Goal: Browse casually

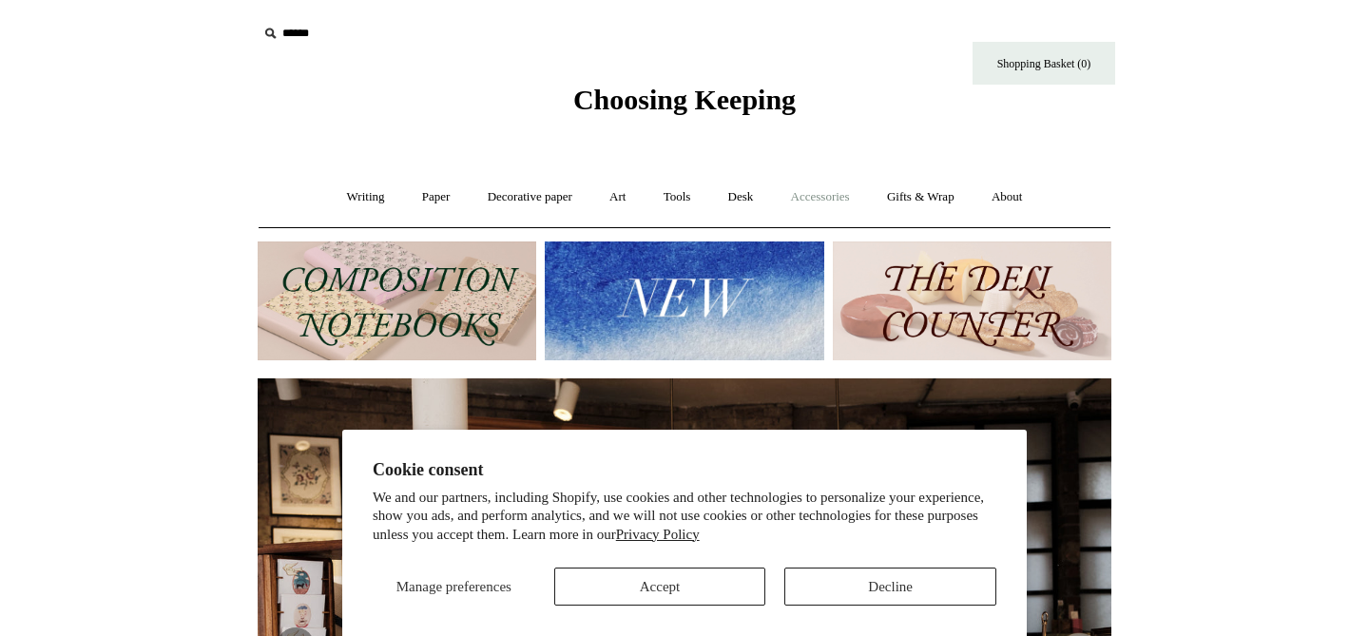
click at [835, 202] on link "Accessories +" at bounding box center [820, 197] width 93 height 50
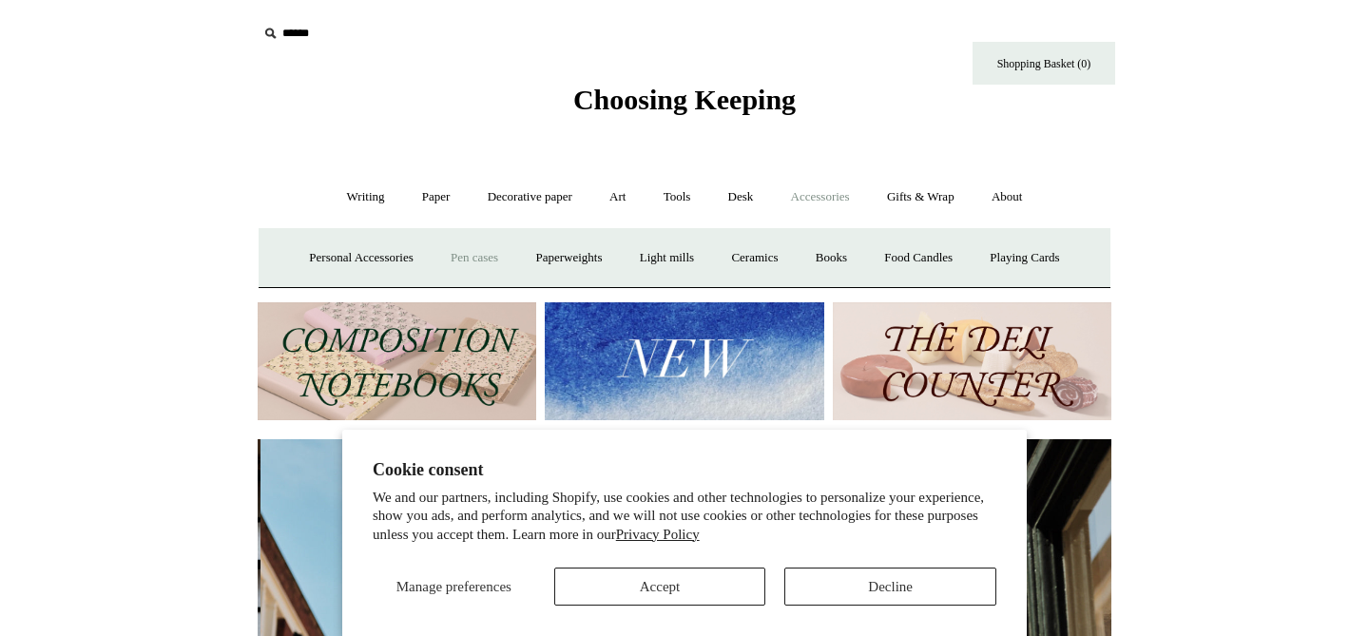
scroll to position [0, 854]
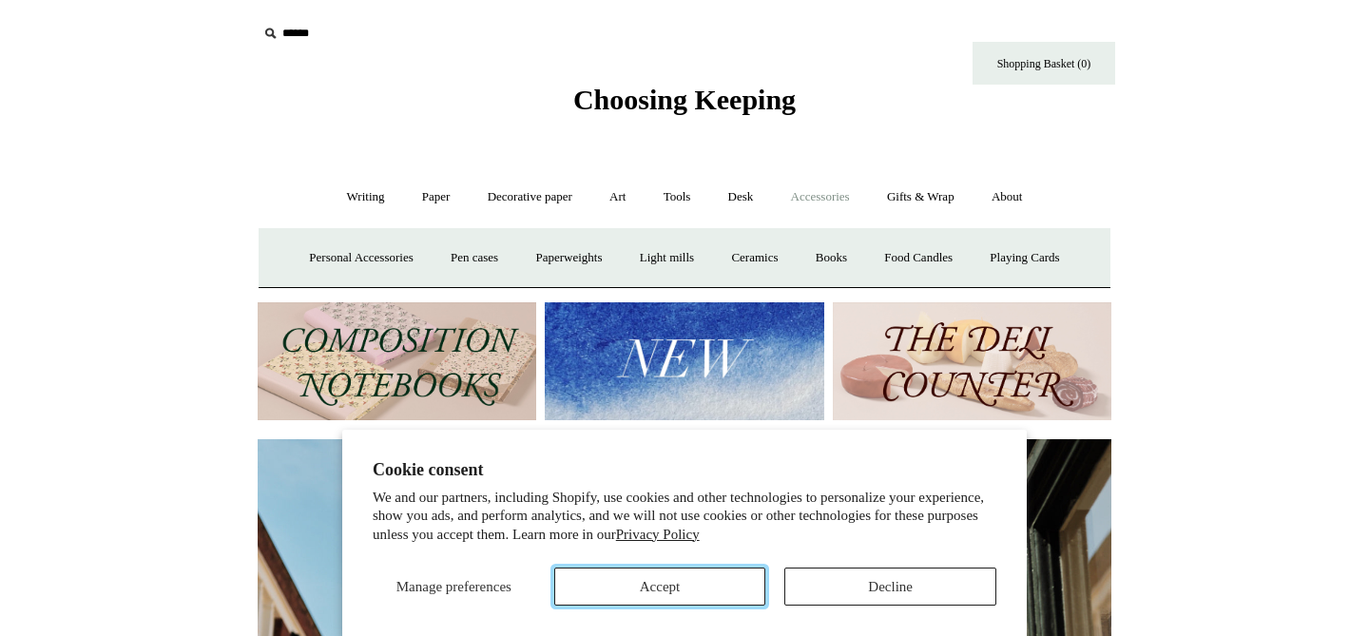
click at [631, 578] on button "Accept" at bounding box center [660, 586] width 212 height 38
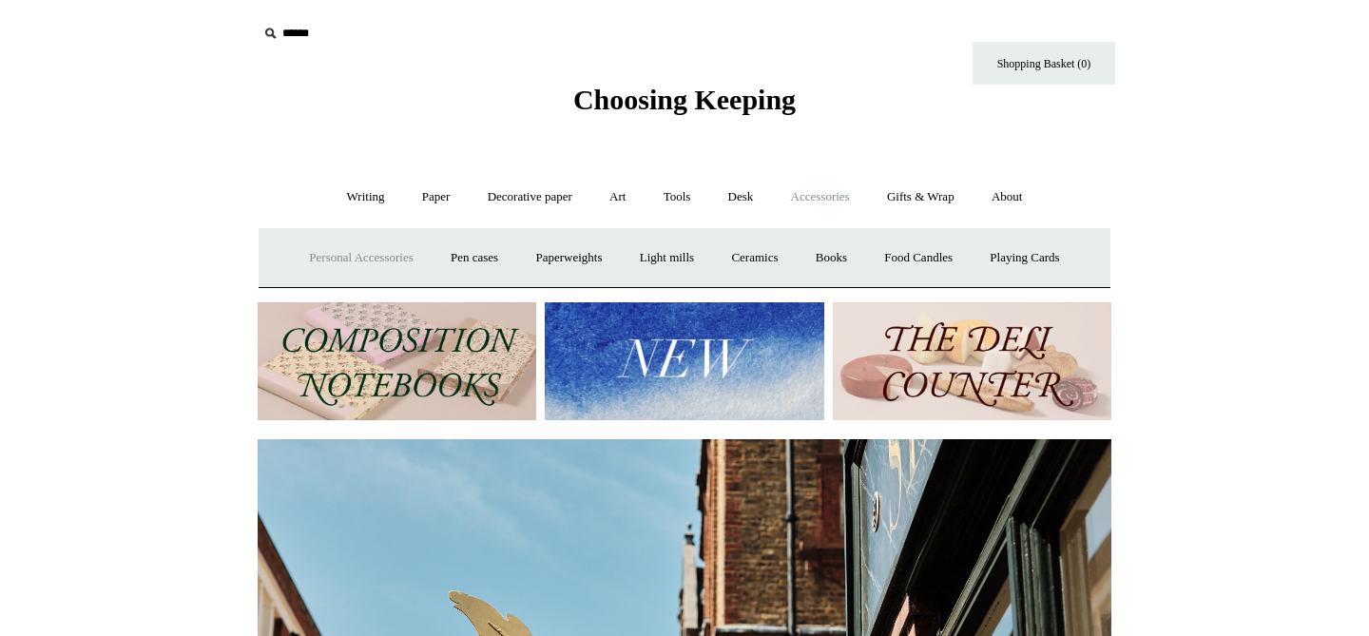
click at [401, 254] on link "Personal Accessories +" at bounding box center [361, 258] width 138 height 50
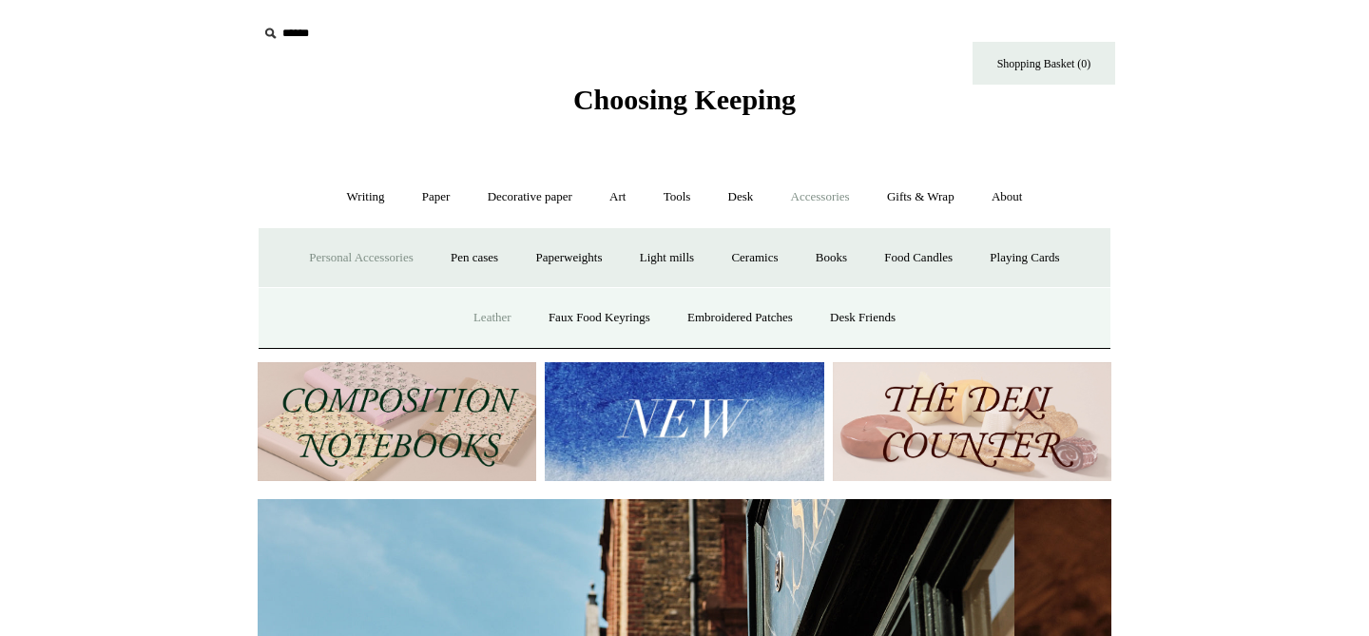
scroll to position [0, 1677]
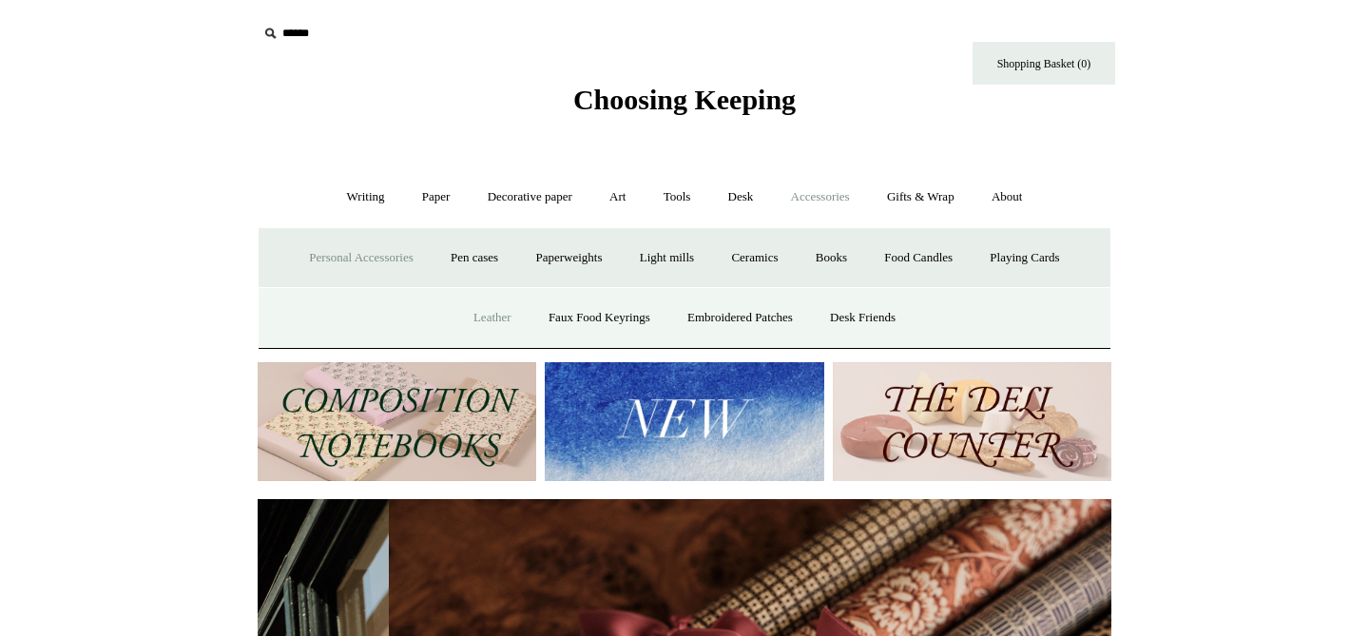
click at [479, 314] on link "Leather" at bounding box center [492, 318] width 72 height 50
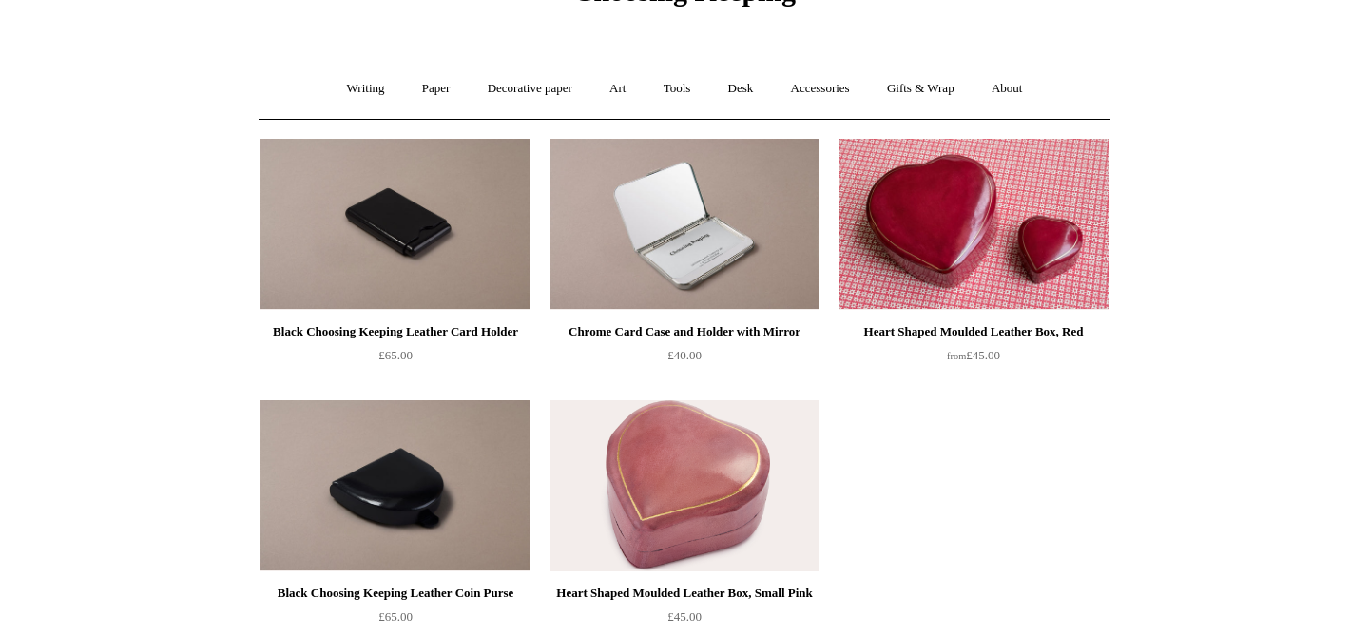
scroll to position [109, 0]
click at [681, 240] on img at bounding box center [684, 223] width 270 height 171
click at [842, 82] on link "Accessories +" at bounding box center [820, 88] width 93 height 50
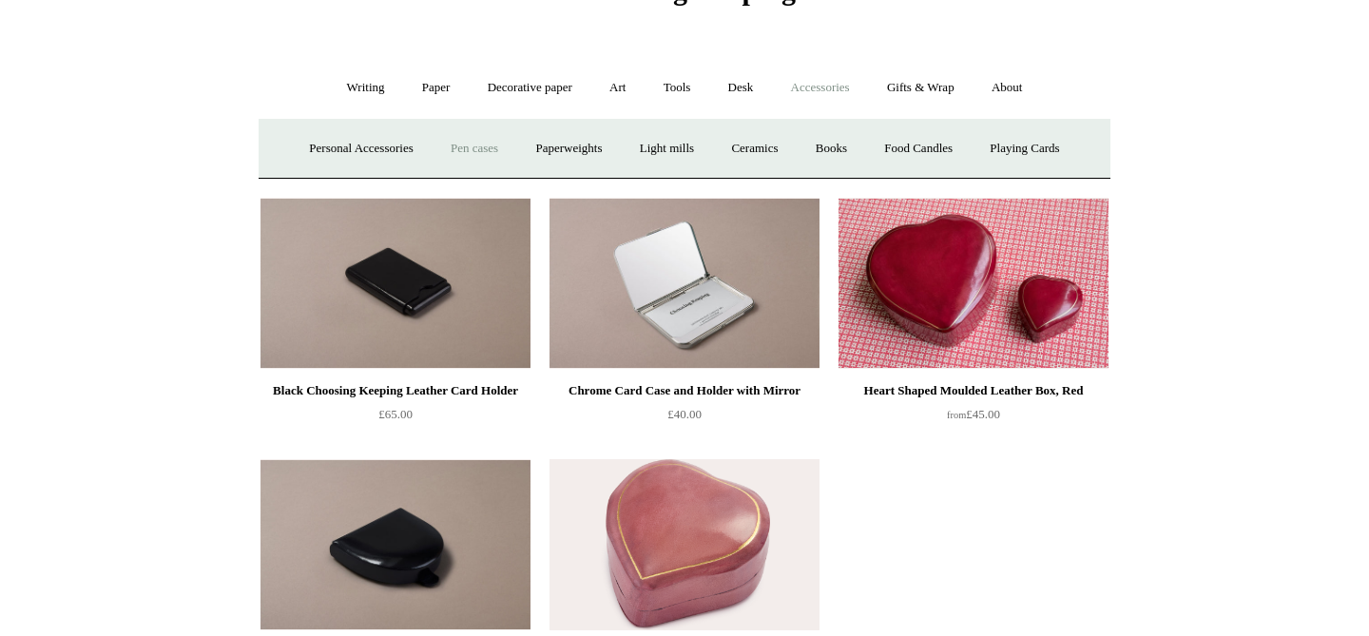
click at [452, 144] on link "Pen cases" at bounding box center [474, 149] width 82 height 50
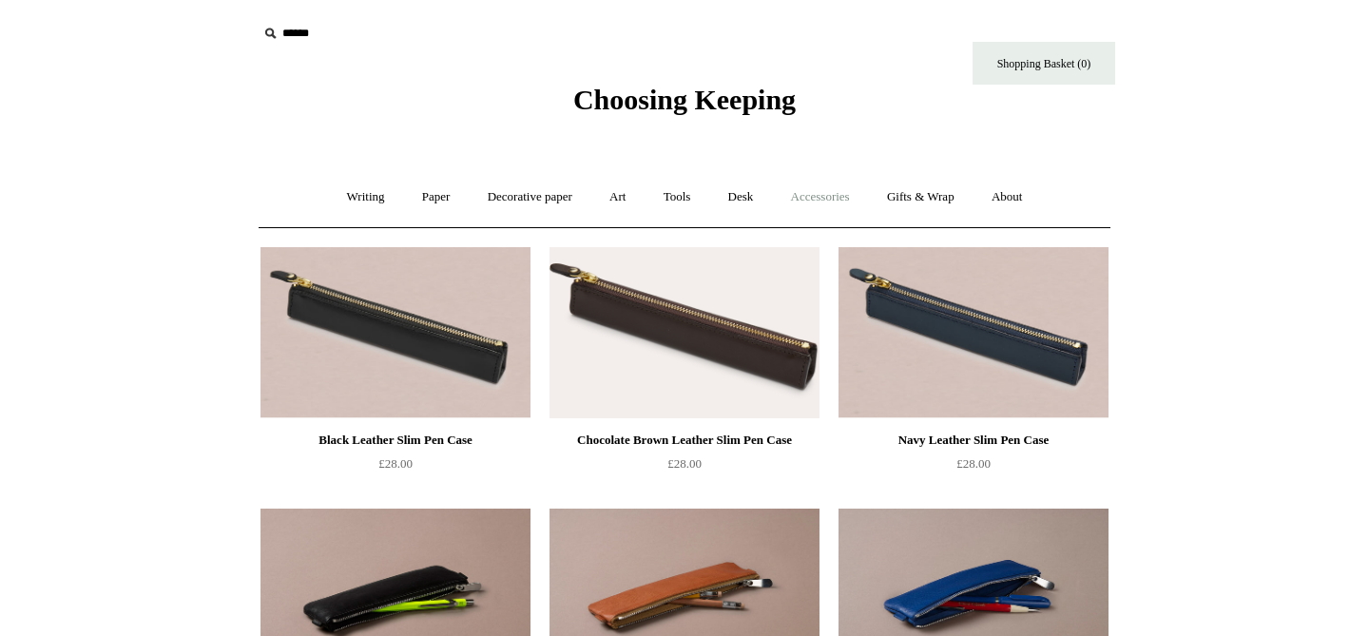
click at [835, 197] on link "Accessories +" at bounding box center [820, 197] width 93 height 50
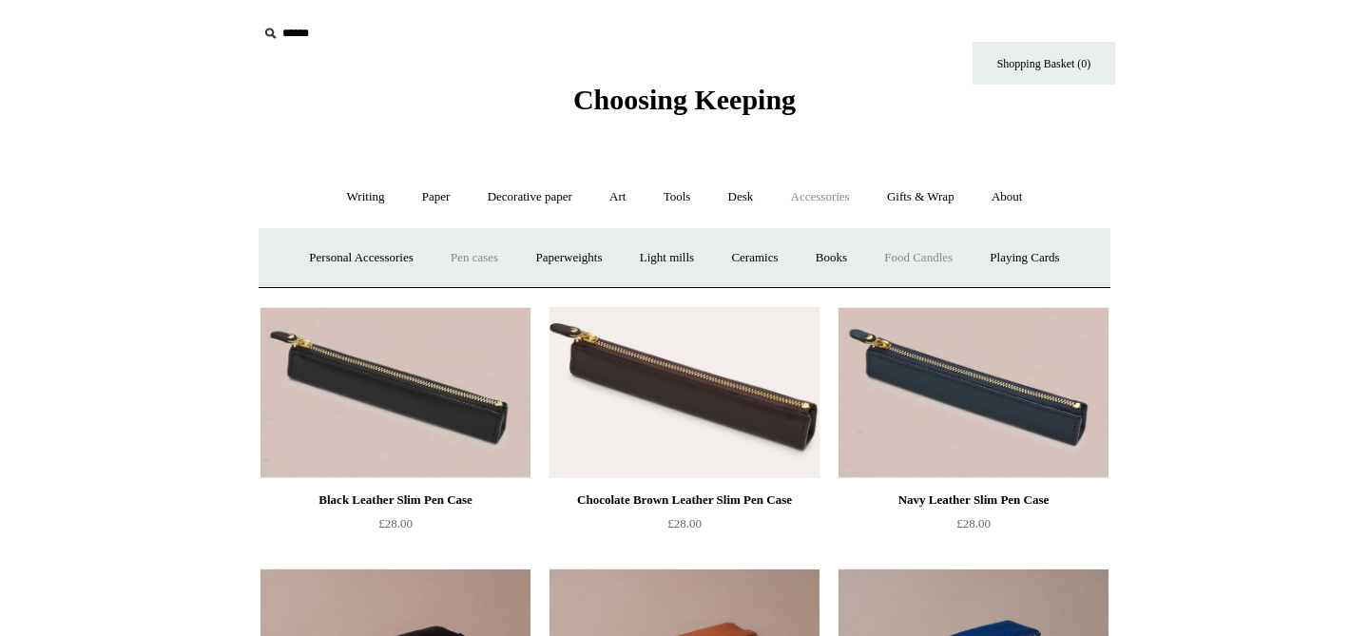
click at [941, 259] on link "Food Candles" at bounding box center [918, 258] width 103 height 50
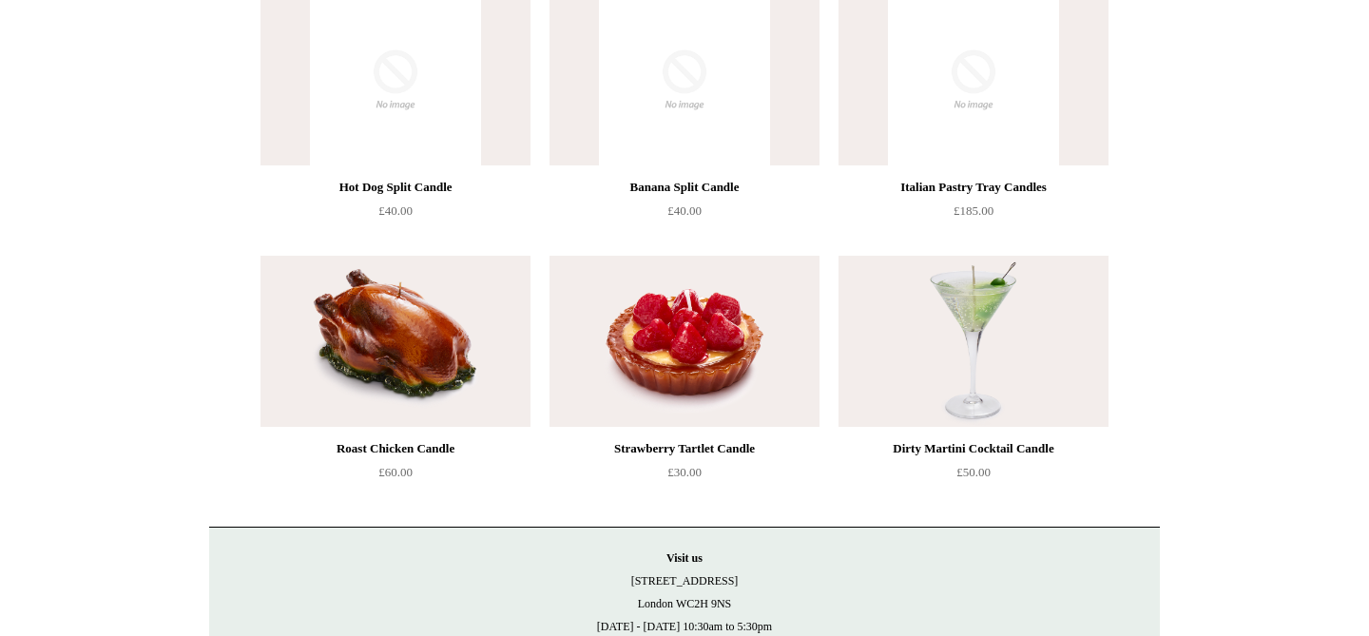
scroll to position [523, 0]
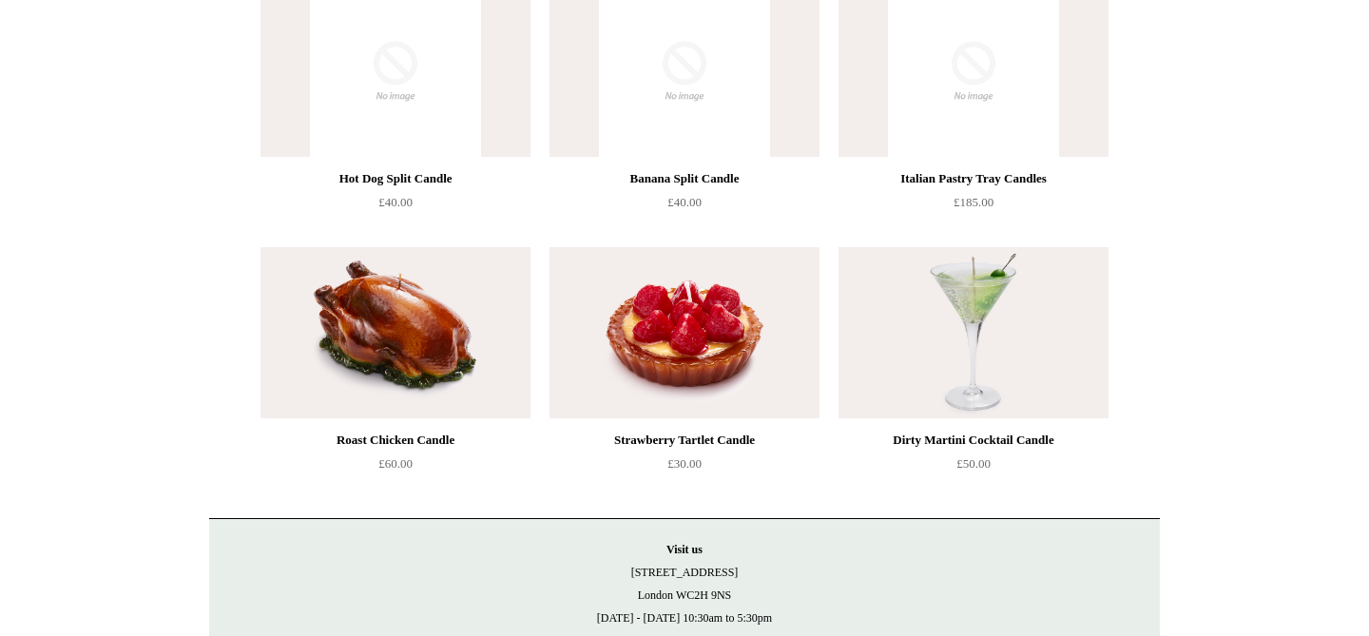
click at [951, 338] on img at bounding box center [973, 332] width 270 height 171
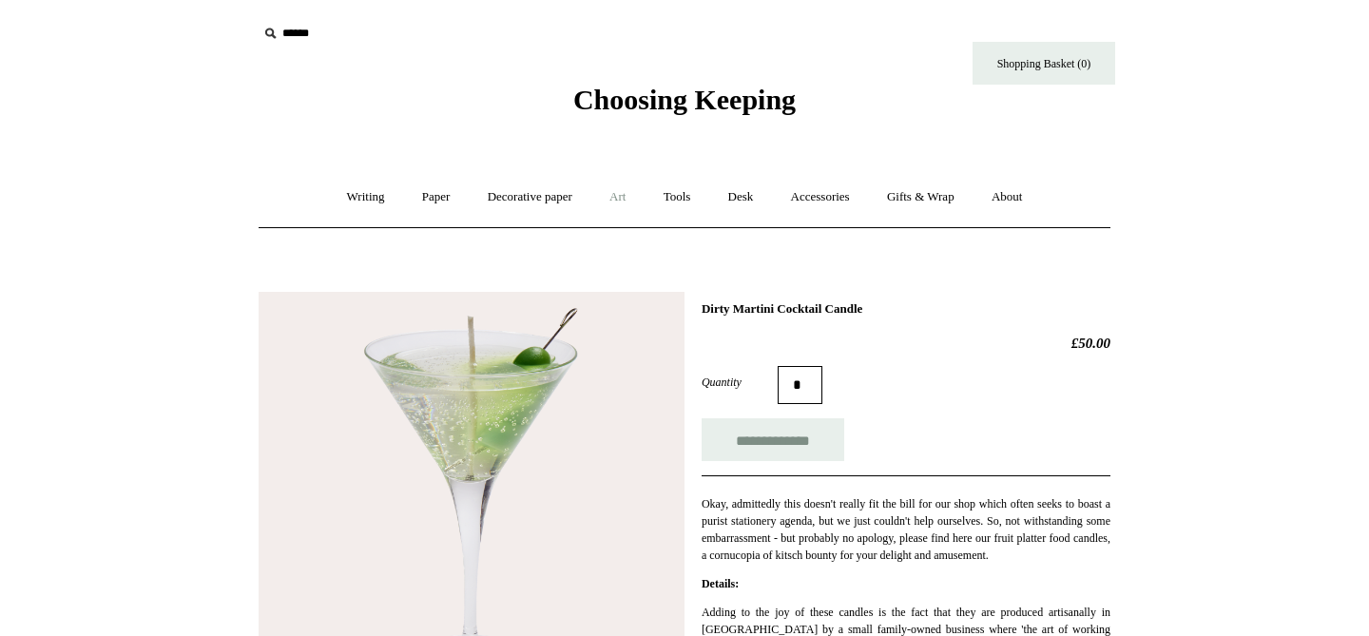
click at [623, 192] on link "Art +" at bounding box center [617, 197] width 50 height 50
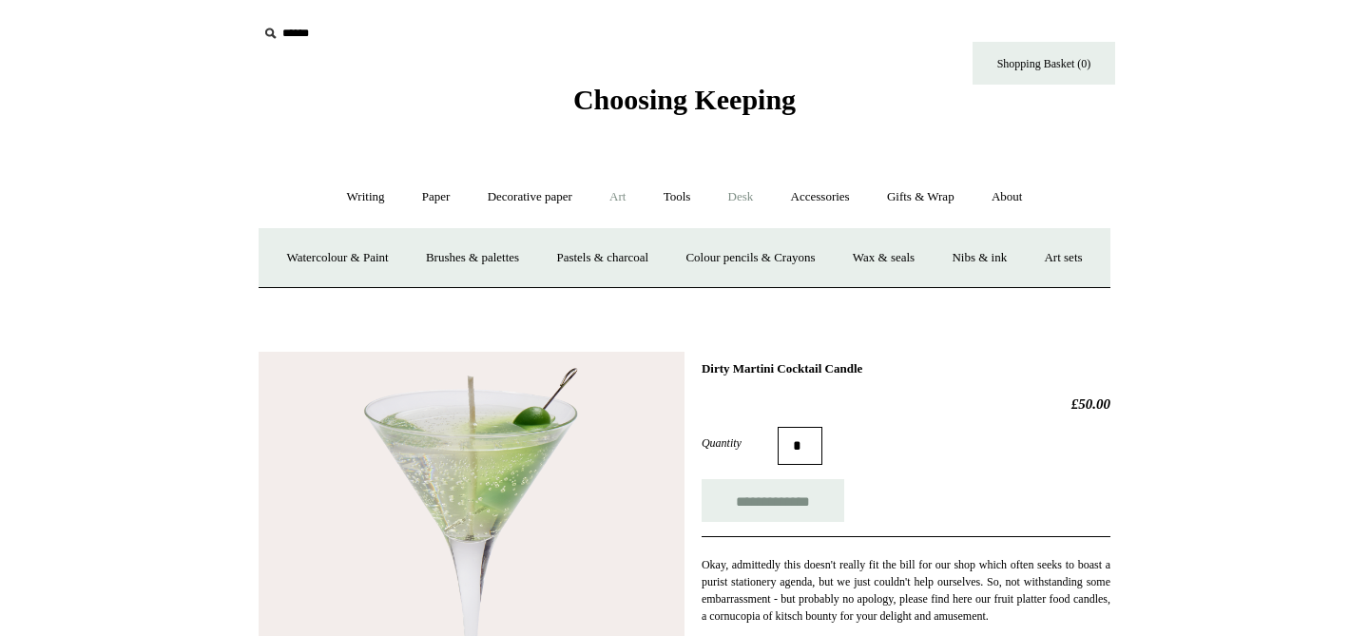
click at [751, 194] on link "Desk +" at bounding box center [741, 197] width 60 height 50
click at [451, 260] on link "Pen pots" at bounding box center [458, 258] width 76 height 50
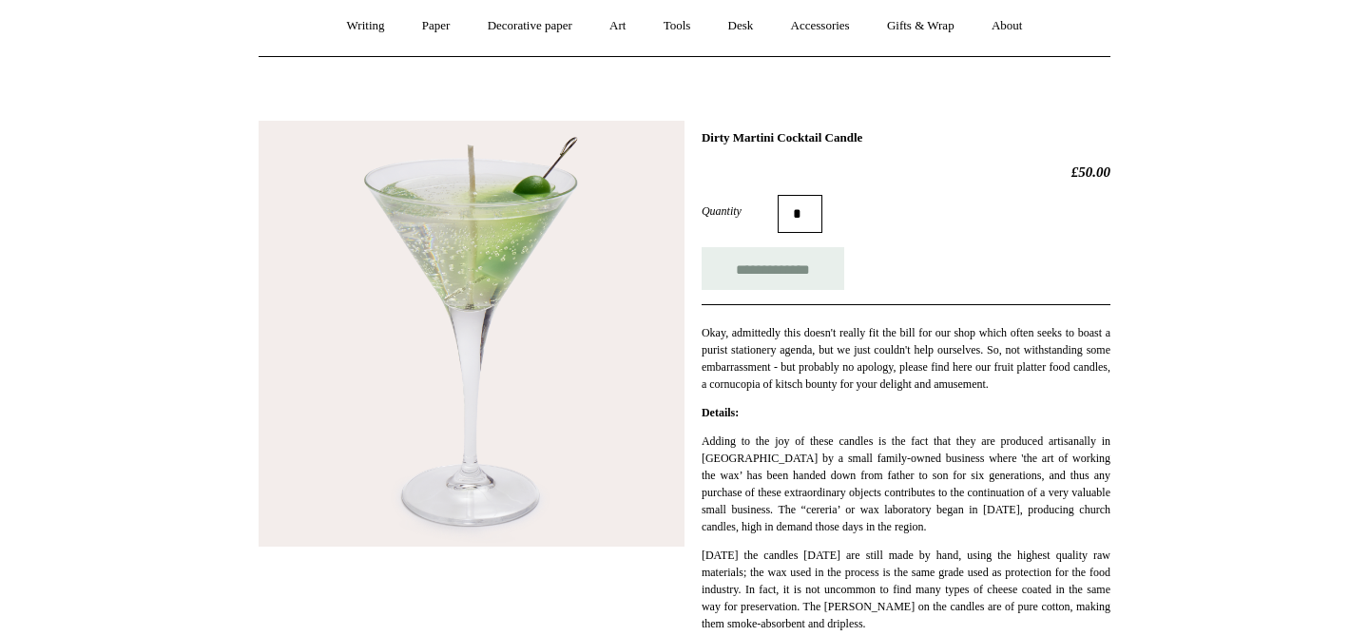
scroll to position [156, 0]
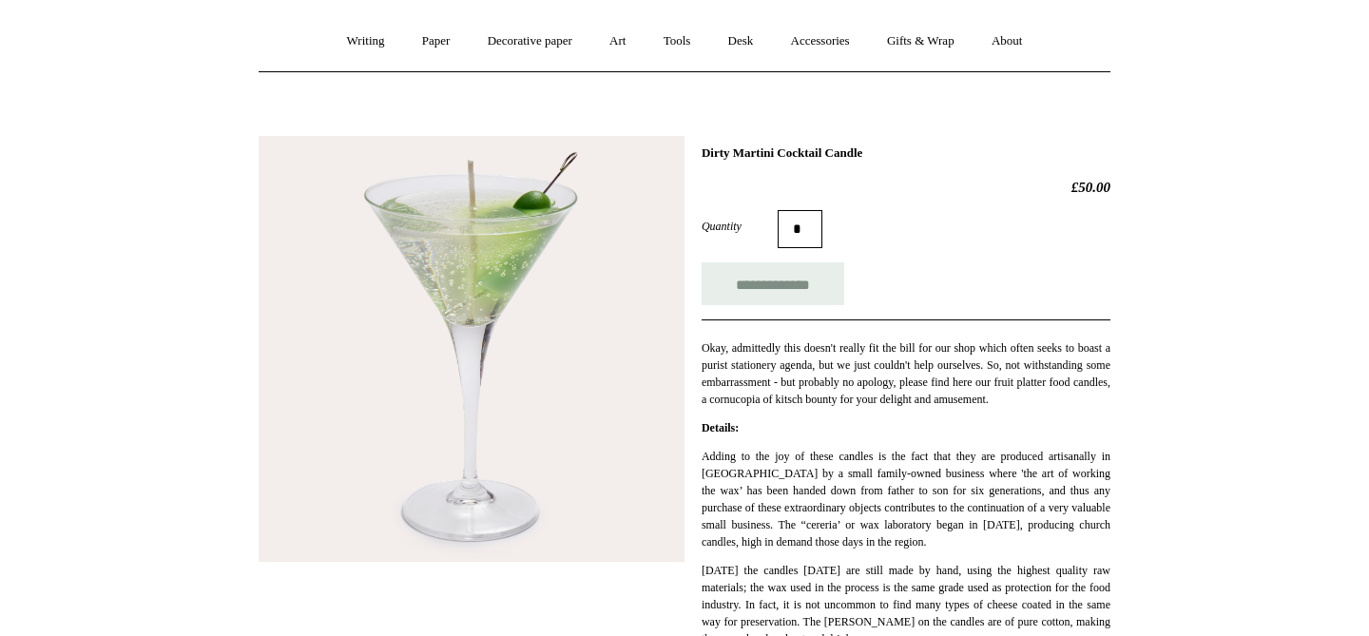
drag, startPoint x: 456, startPoint y: 297, endPoint x: 702, endPoint y: 13, distance: 376.0
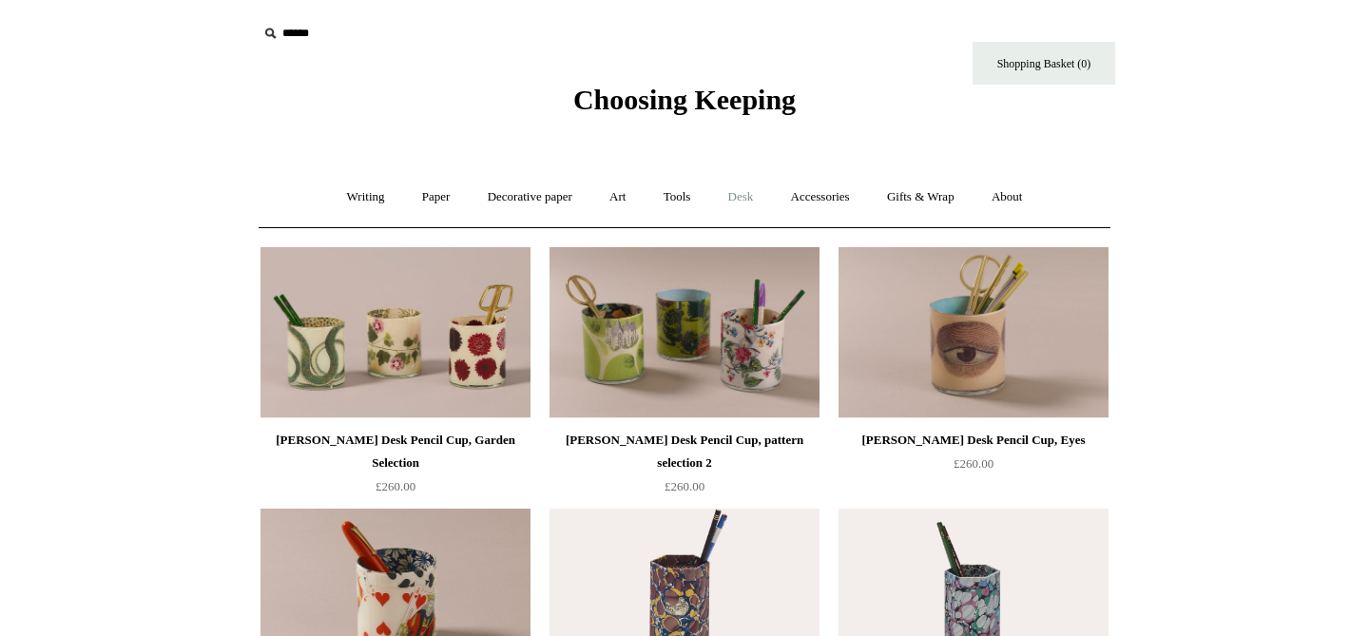
click at [744, 190] on link "Desk +" at bounding box center [741, 197] width 60 height 50
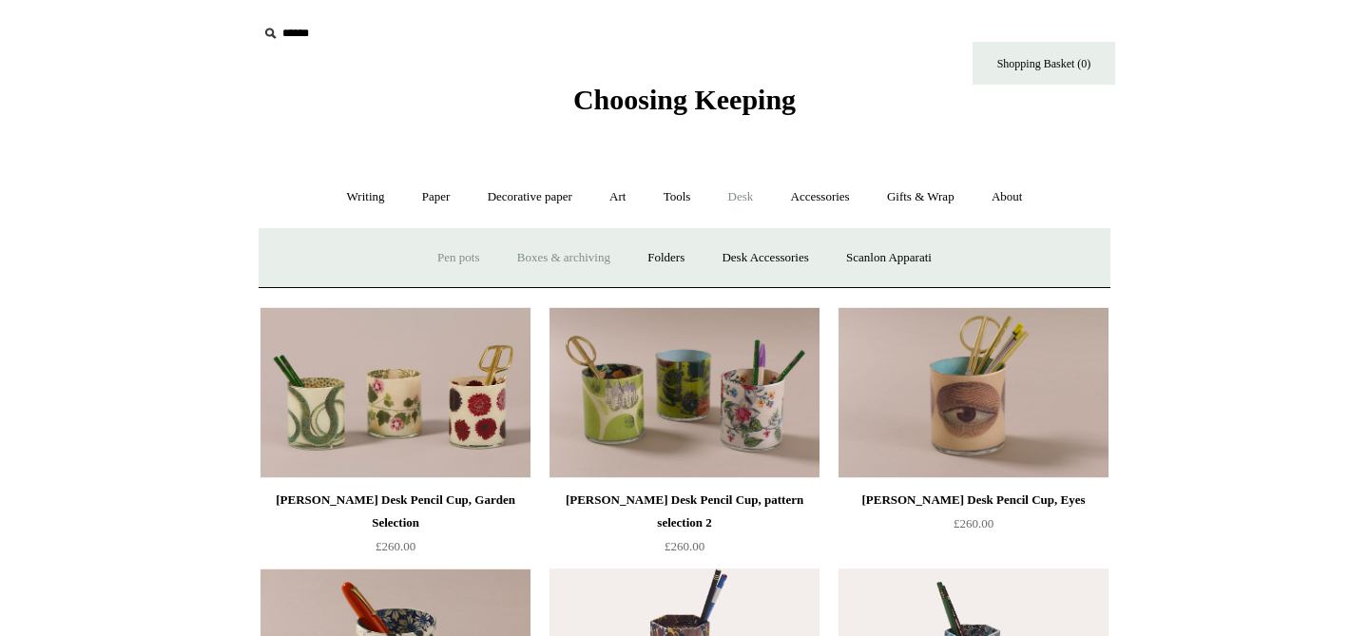
click at [552, 256] on link "Boxes & archiving" at bounding box center [563, 258] width 127 height 50
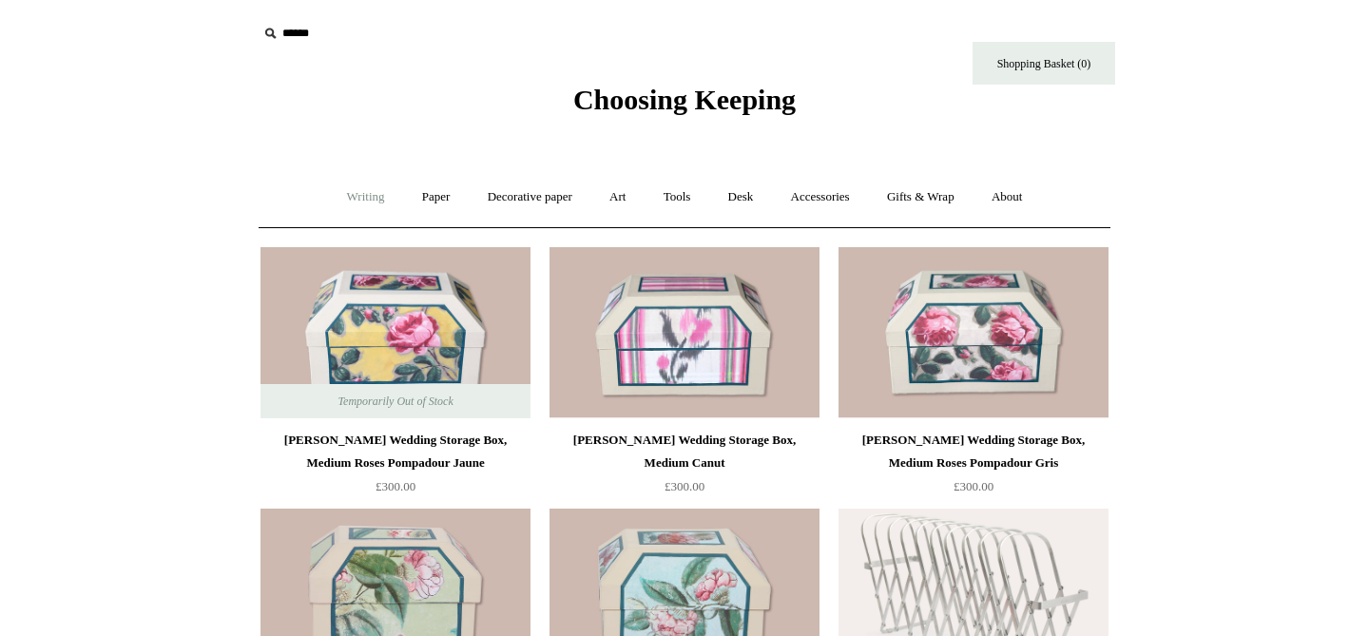
click at [356, 194] on link "Writing +" at bounding box center [366, 197] width 72 height 50
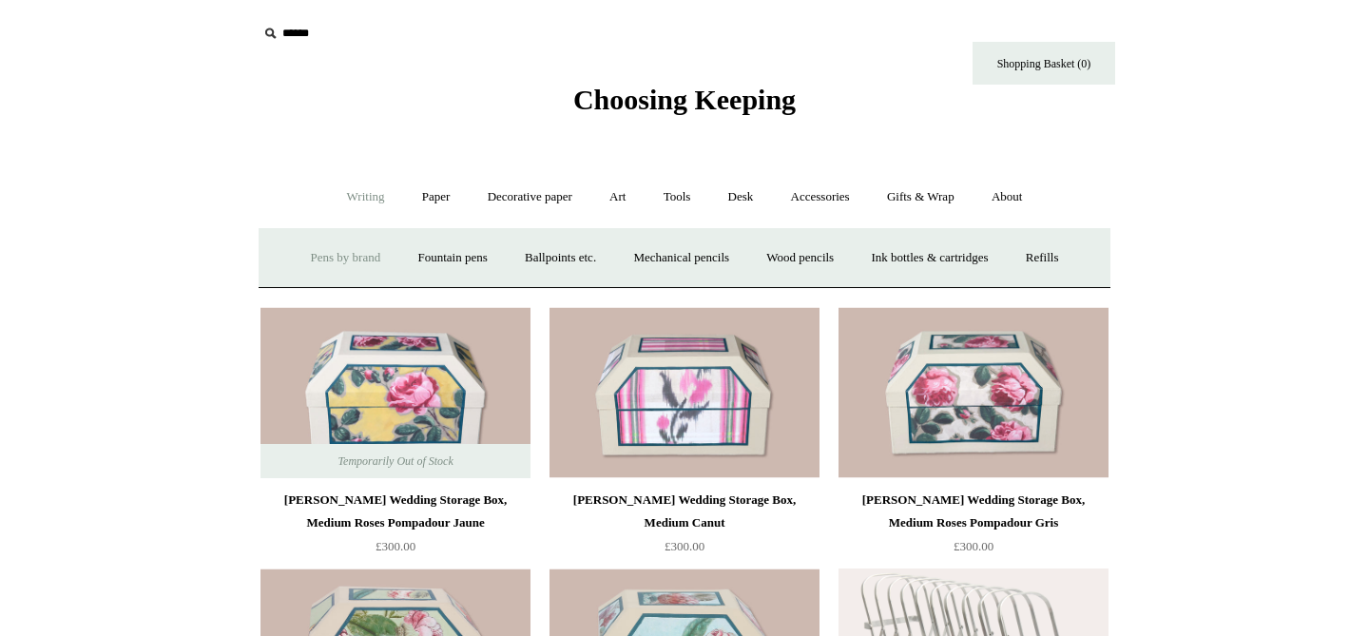
click at [330, 254] on link "Pens by brand +" at bounding box center [346, 258] width 105 height 50
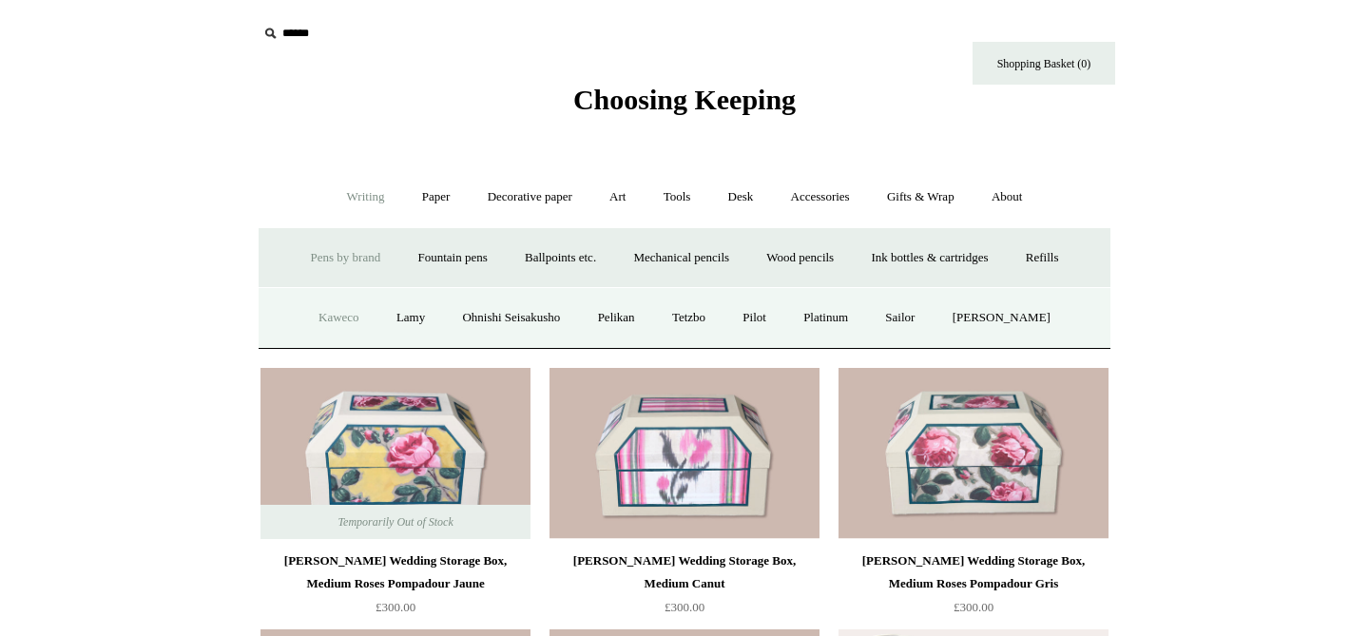
click at [330, 321] on link "Kaweco" at bounding box center [338, 318] width 75 height 50
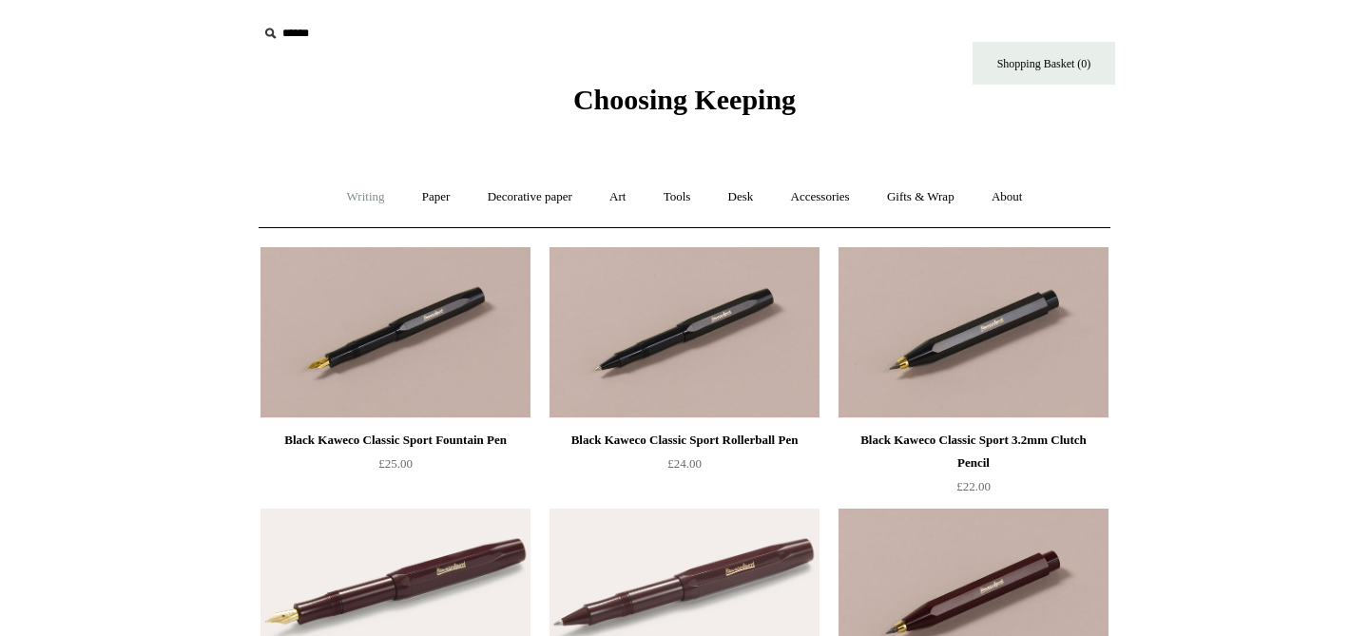
click at [353, 192] on link "Writing +" at bounding box center [366, 197] width 72 height 50
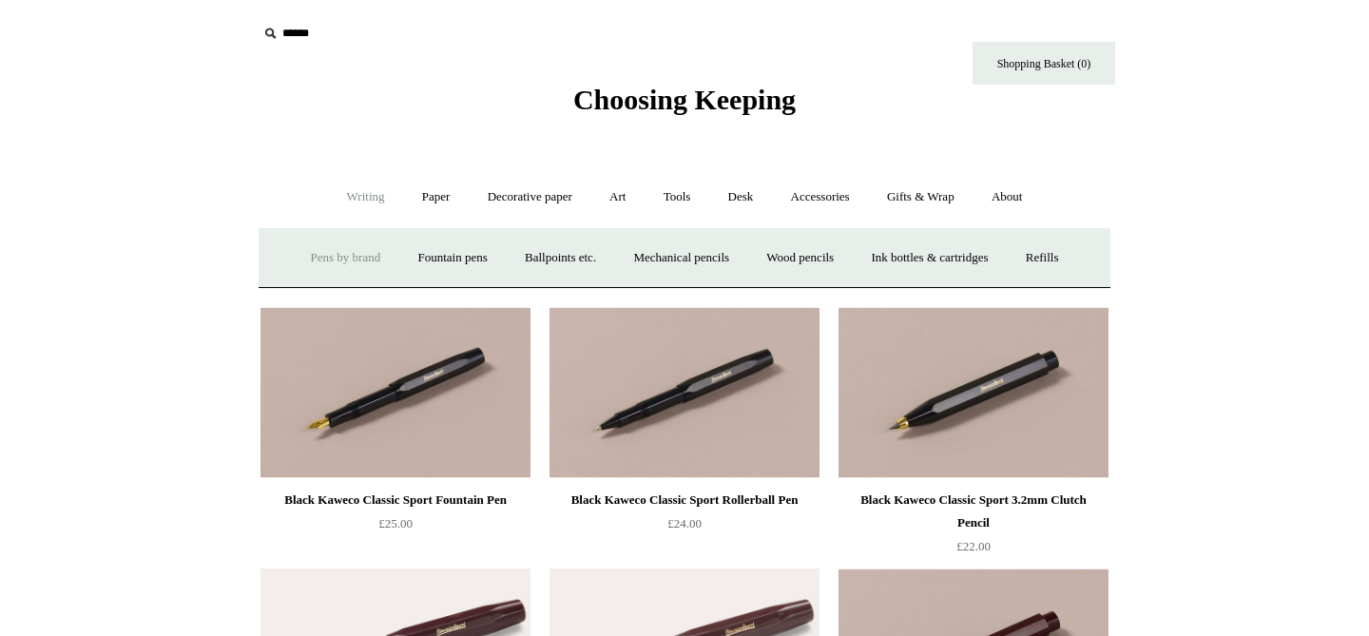
click at [342, 256] on link "Pens by brand +" at bounding box center [346, 258] width 105 height 50
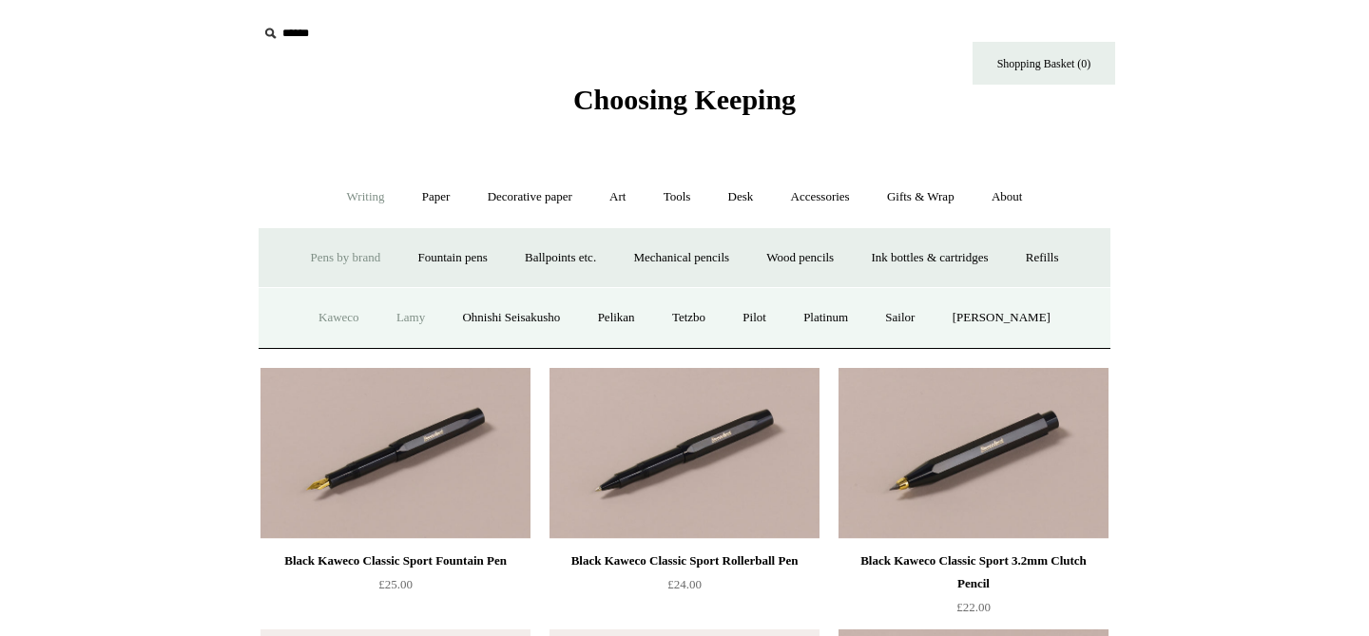
click at [406, 321] on link "Lamy" at bounding box center [410, 318] width 63 height 50
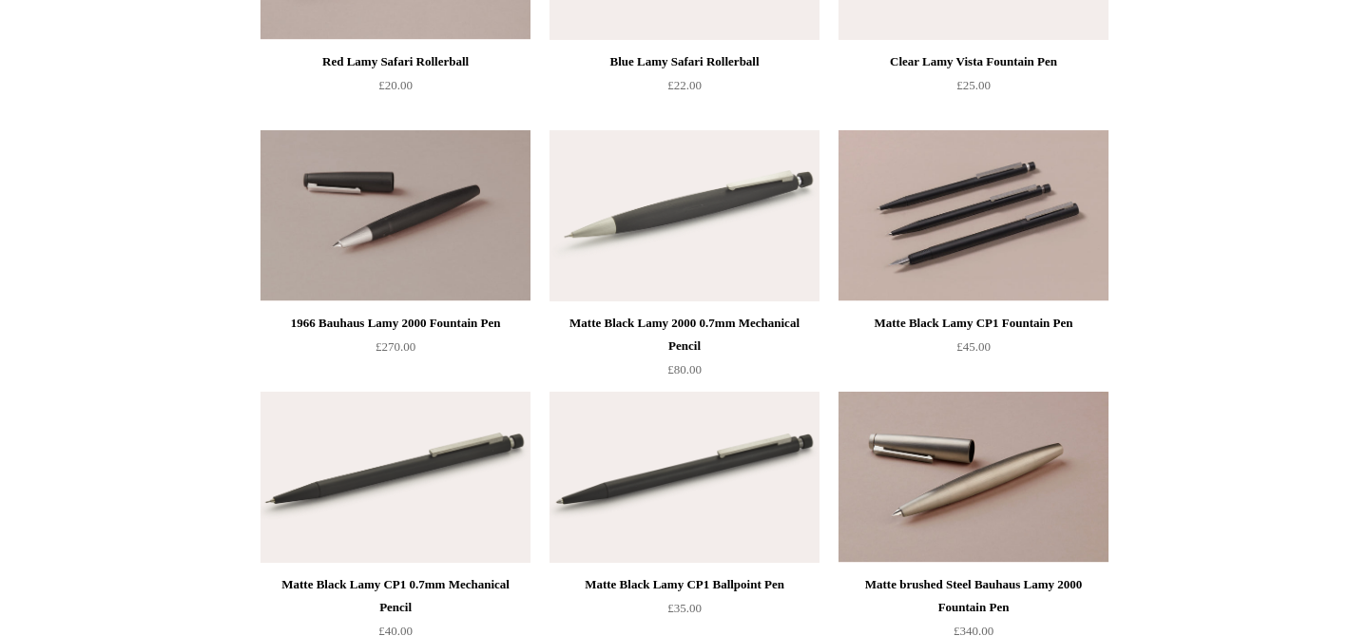
scroll to position [906, 0]
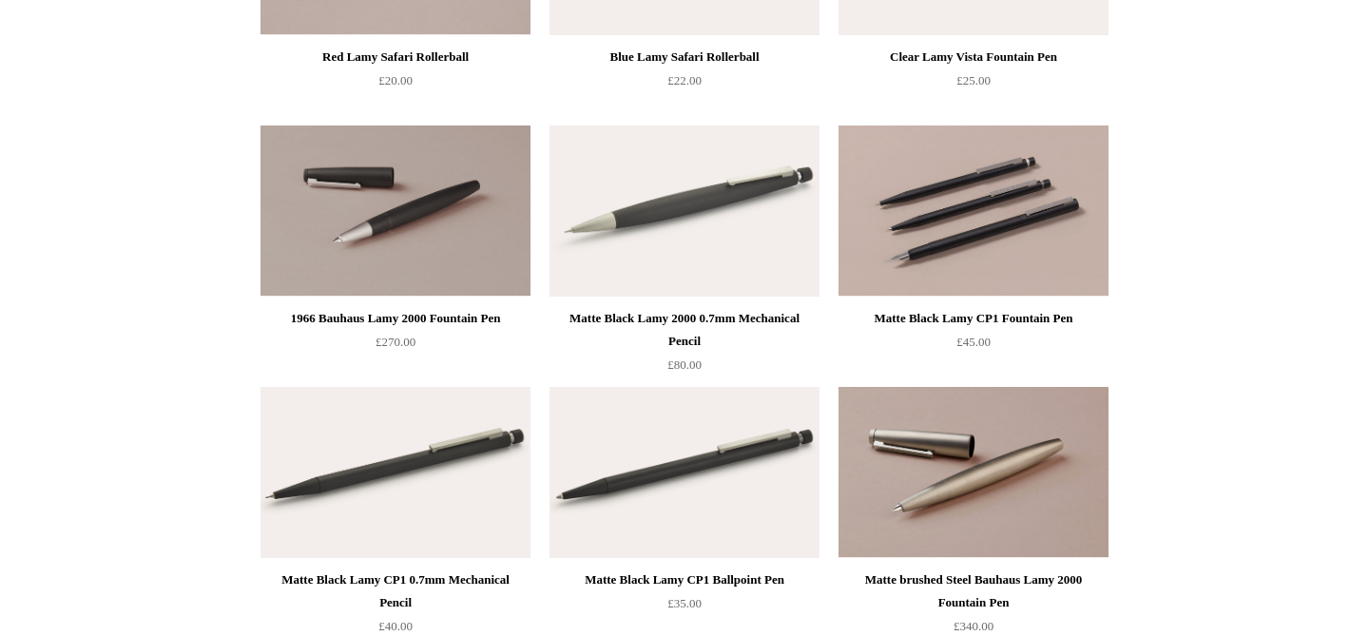
click at [931, 238] on img at bounding box center [973, 210] width 270 height 171
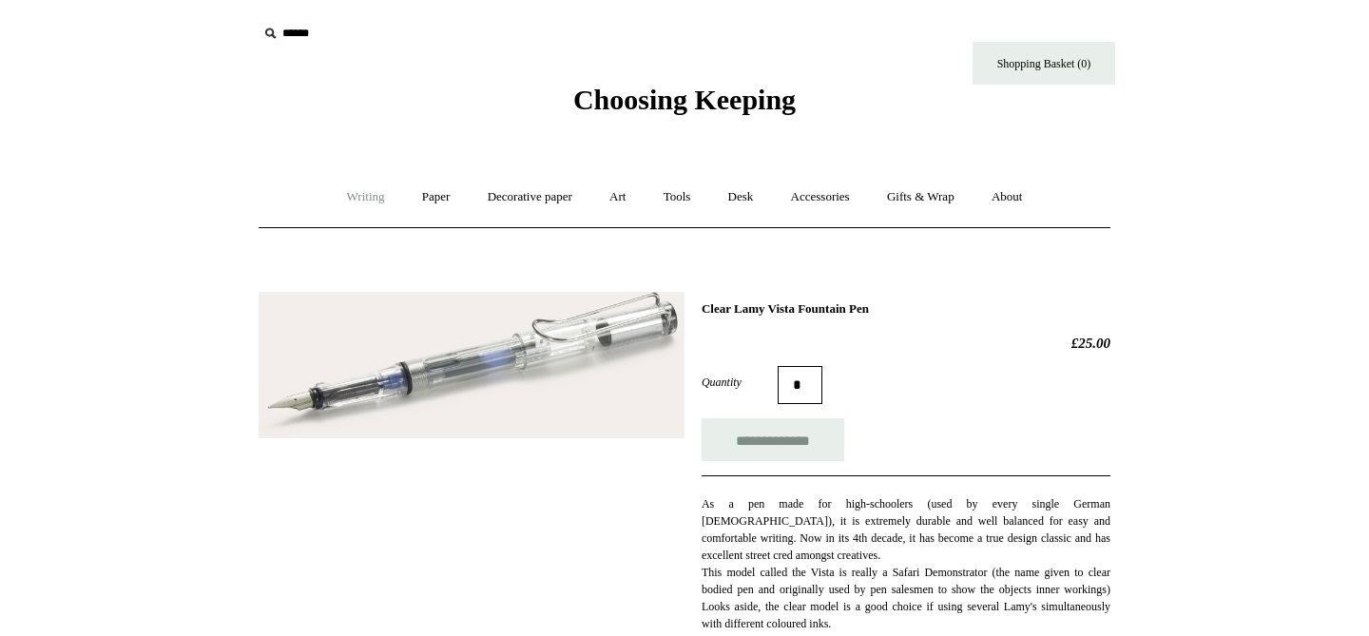
click at [350, 196] on link "Writing +" at bounding box center [366, 197] width 72 height 50
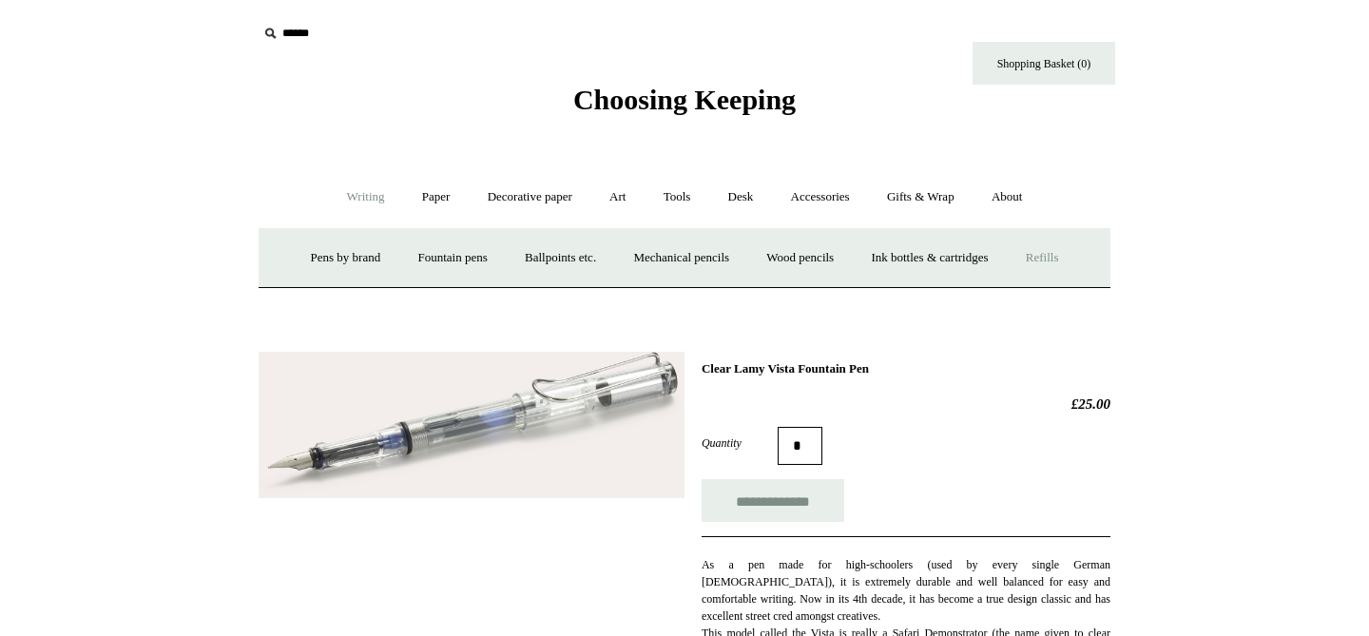
click at [1076, 259] on link "Refills +" at bounding box center [1041, 258] width 67 height 50
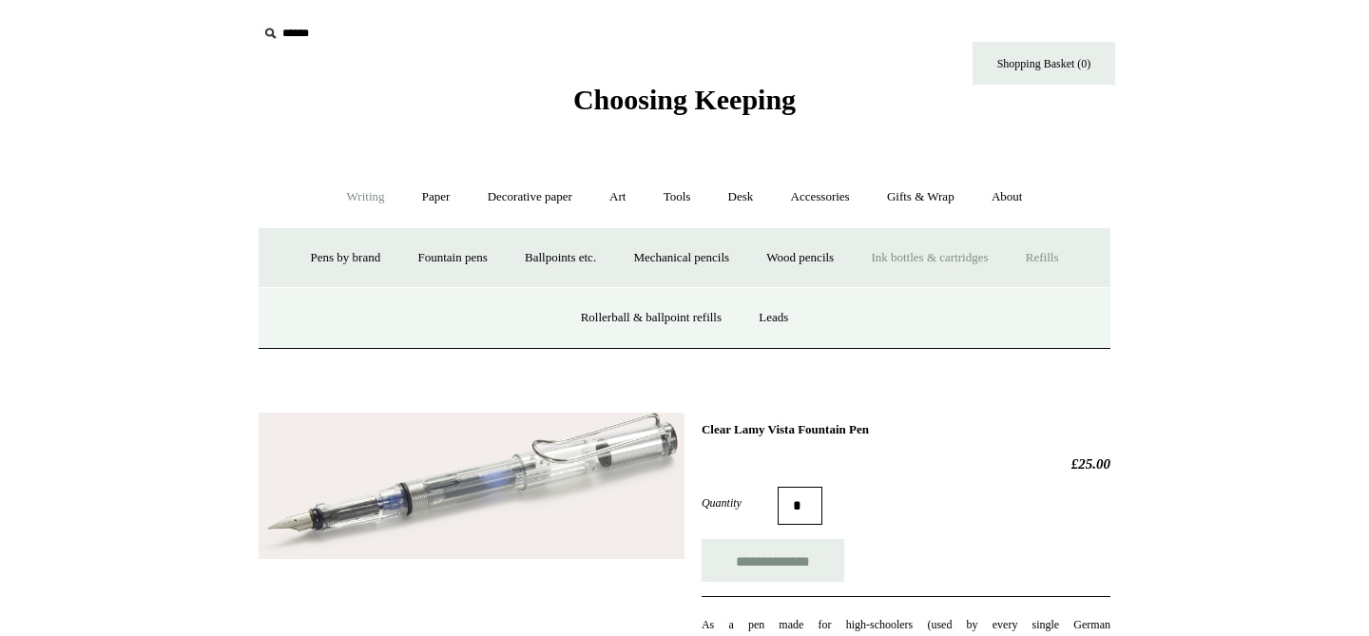
click at [934, 259] on link "Ink bottles & cartridges +" at bounding box center [929, 258] width 151 height 50
click at [554, 316] on link "Lamy" at bounding box center [552, 318] width 63 height 50
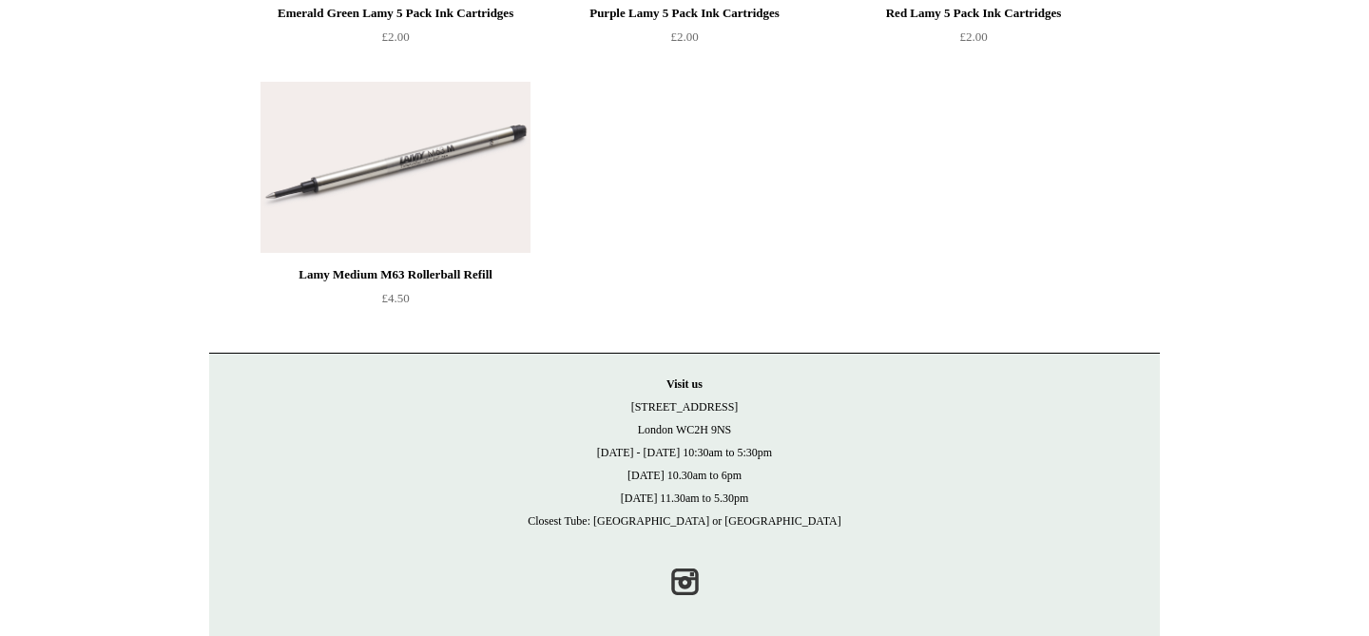
scroll to position [702, 0]
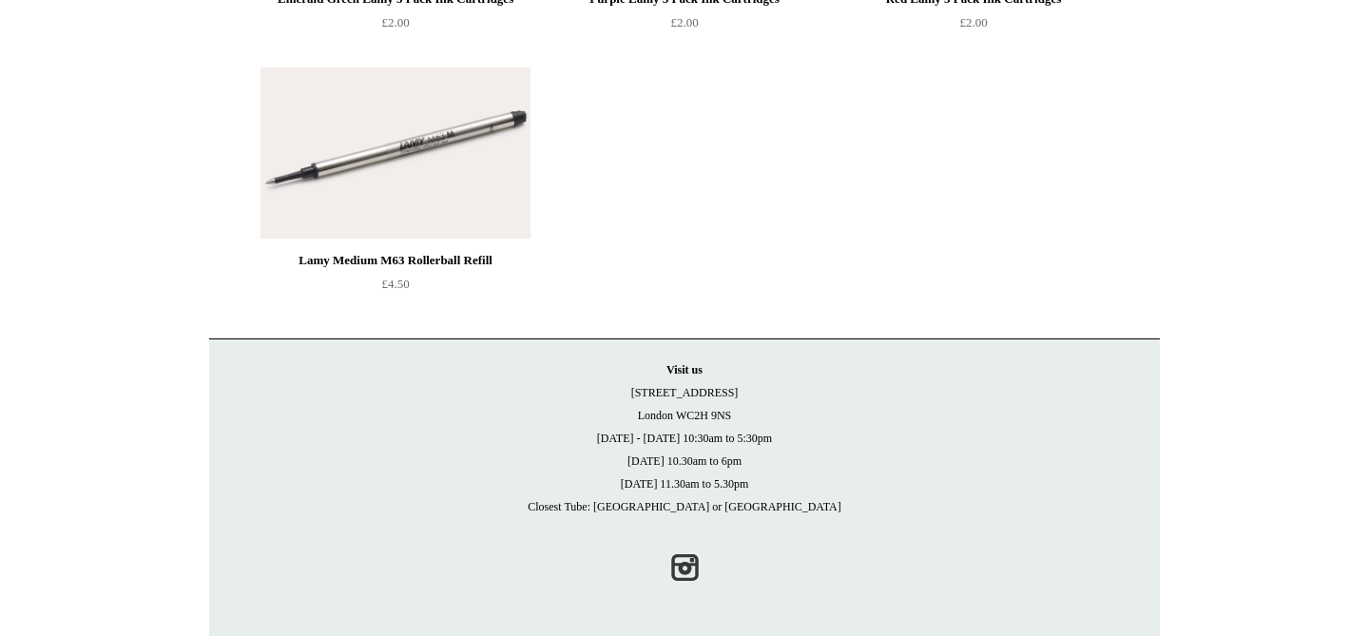
drag, startPoint x: 374, startPoint y: 263, endPoint x: 1010, endPoint y: 29, distance: 678.4
